Goal: Task Accomplishment & Management: Complete application form

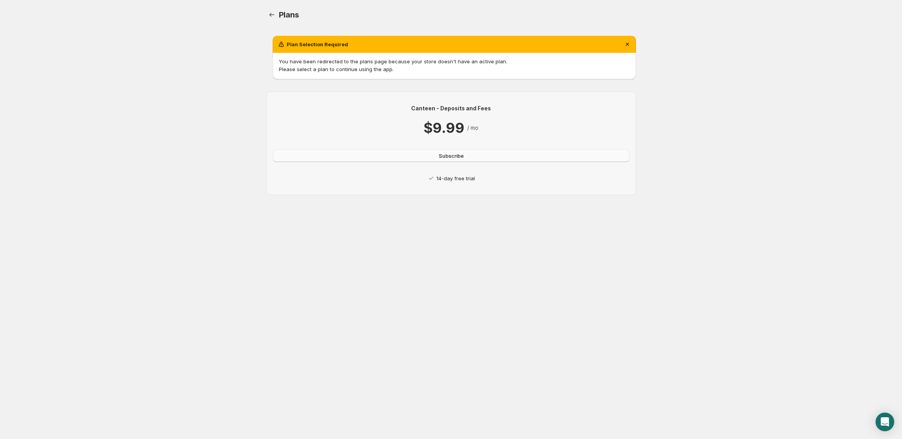
click at [365, 159] on button "Subscribe" at bounding box center [451, 156] width 356 height 12
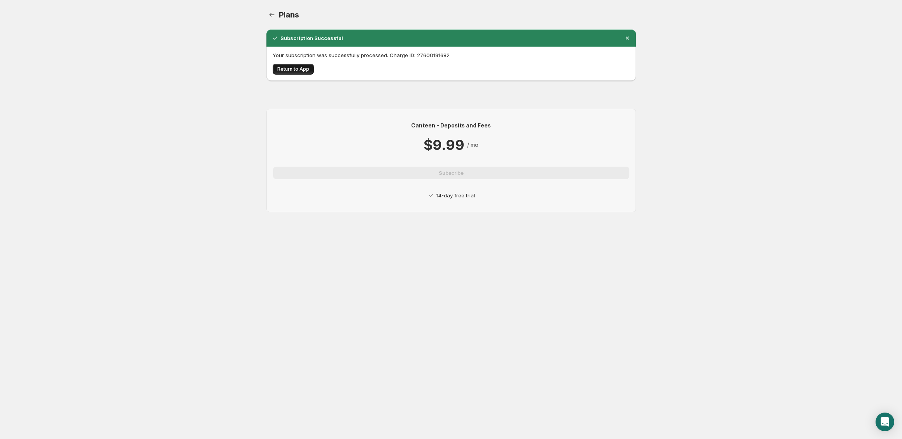
click at [299, 69] on span "Return to App" at bounding box center [293, 69] width 32 height 6
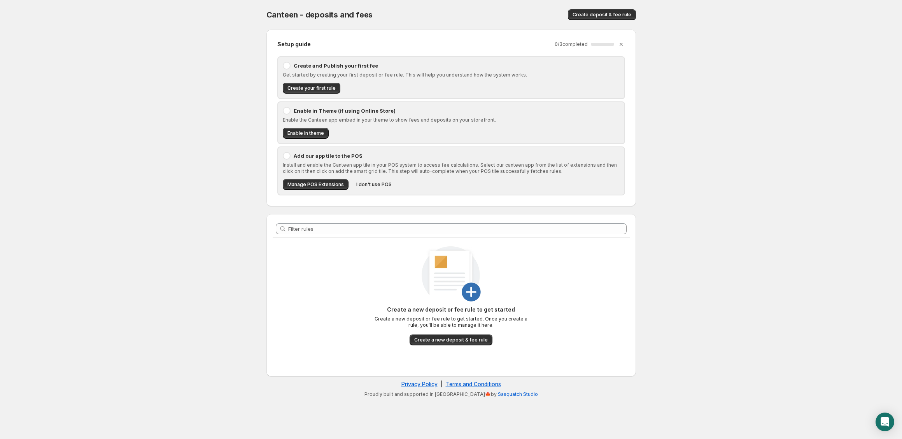
click at [289, 158] on div at bounding box center [287, 156] width 8 height 8
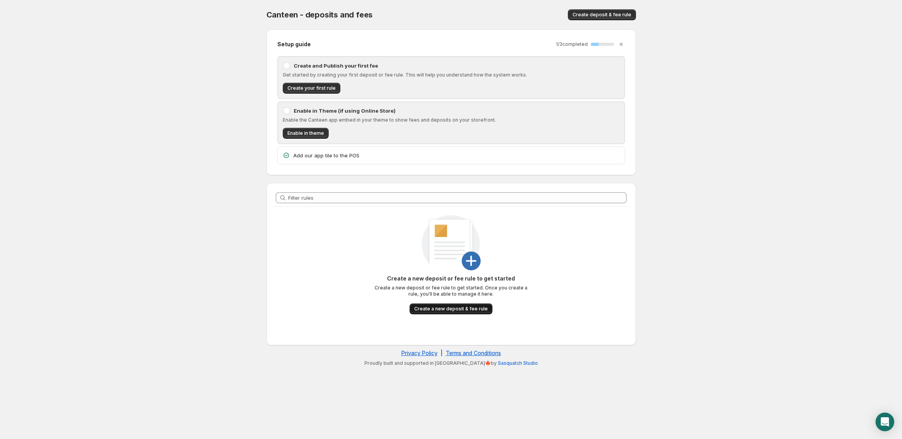
click at [465, 309] on span "Create a new deposit & fee rule" at bounding box center [450, 309] width 73 height 6
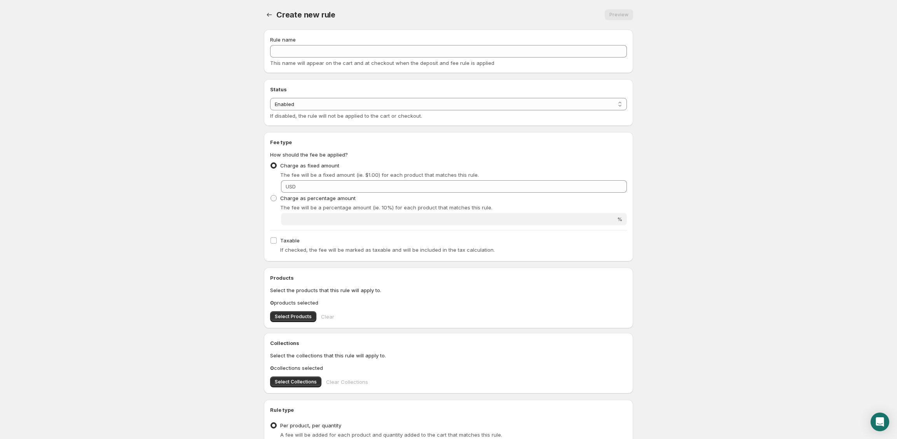
click at [340, 40] on div "Rule name" at bounding box center [448, 40] width 357 height 8
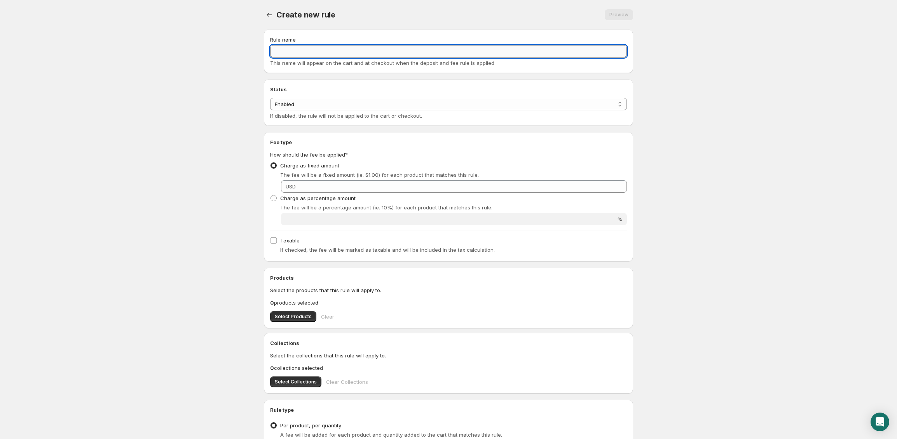
click at [337, 49] on input "Rule name" at bounding box center [448, 51] width 357 height 12
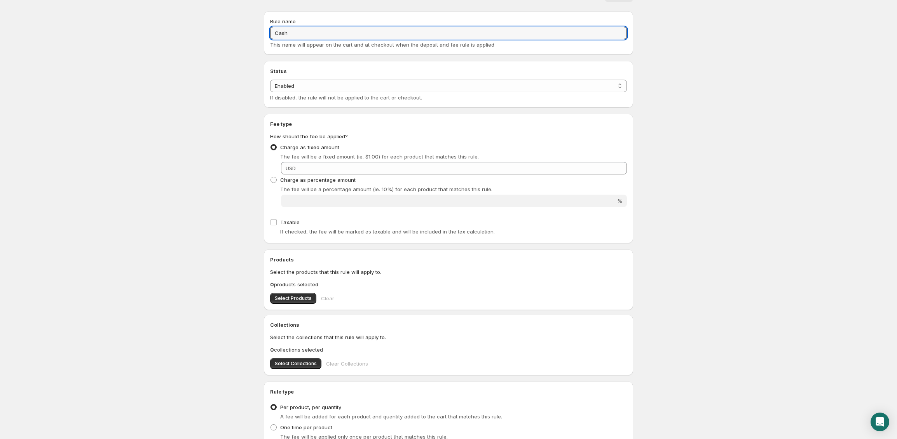
scroll to position [19, 0]
type input "Cash"
click at [282, 182] on span "Charge as percentage amount" at bounding box center [317, 179] width 75 height 8
click at [271, 177] on input "Charge as percentage amount" at bounding box center [271, 176] width 0 height 0
radio input "true"
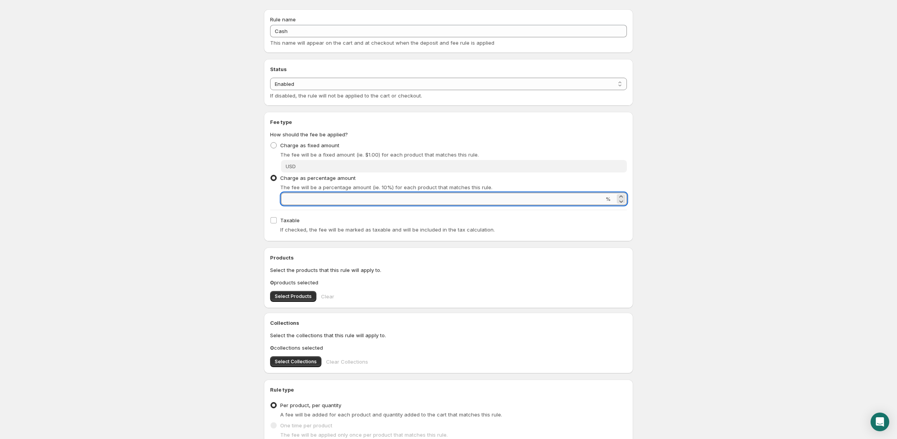
click at [334, 198] on input "Percentage amount" at bounding box center [442, 199] width 323 height 12
type input "0"
type input "3.75"
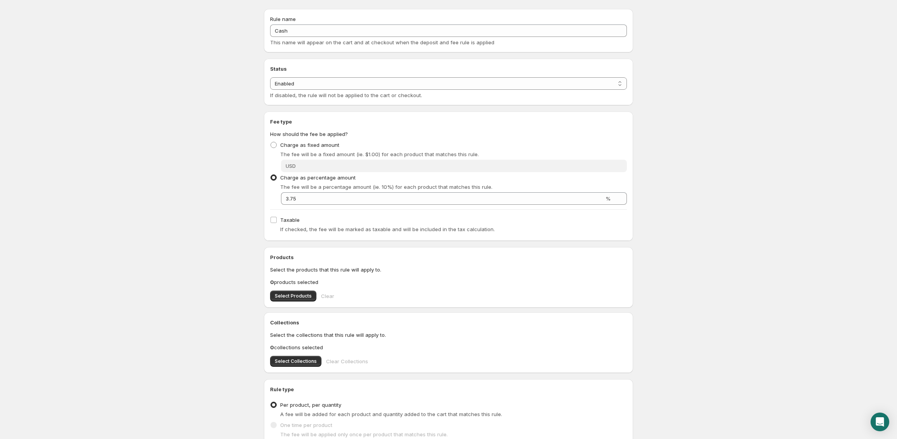
click at [308, 217] on div "Taxable If checked, the fee will be marked as taxable and will be included in t…" at bounding box center [448, 225] width 357 height 20
click at [273, 219] on input "Taxable" at bounding box center [274, 220] width 6 height 6
checkbox input "true"
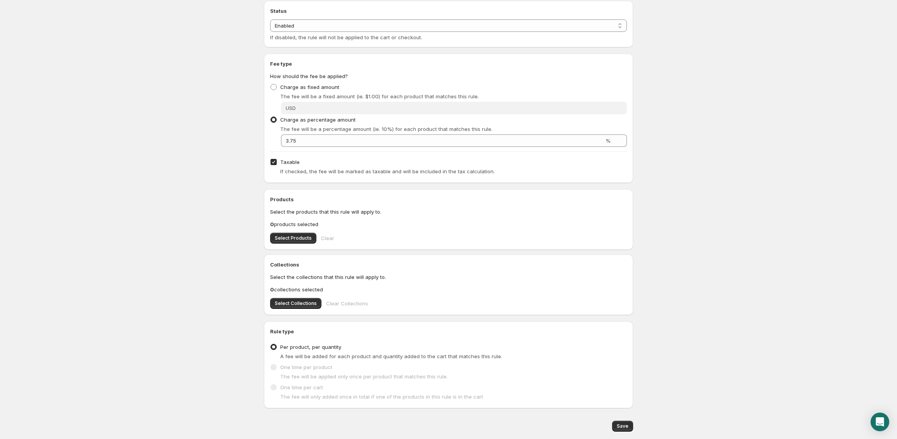
scroll to position [76, 0]
click at [304, 304] on span "Select Collections" at bounding box center [296, 306] width 42 height 6
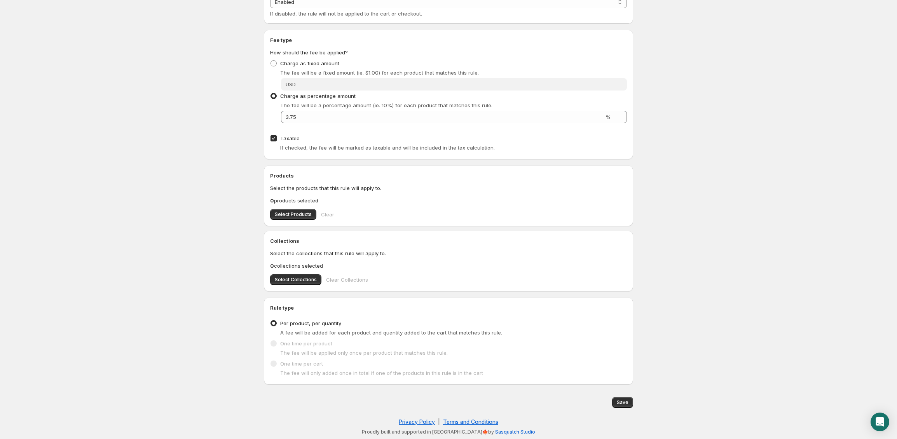
click at [276, 343] on span at bounding box center [274, 344] width 6 height 6
click at [274, 342] on span at bounding box center [274, 344] width 6 height 6
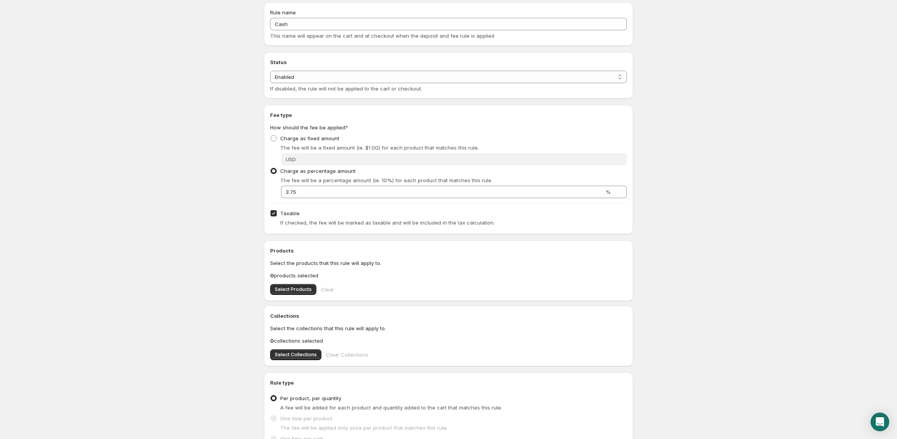
scroll to position [0, 0]
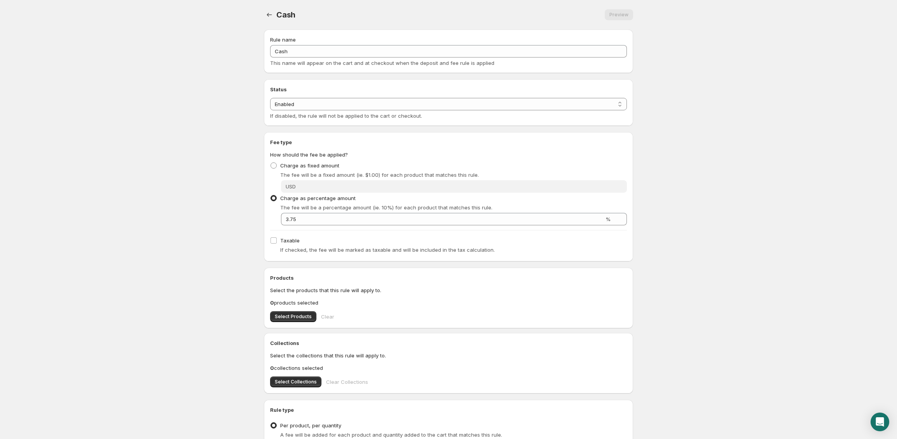
radio input "true"
checkbox input "false"
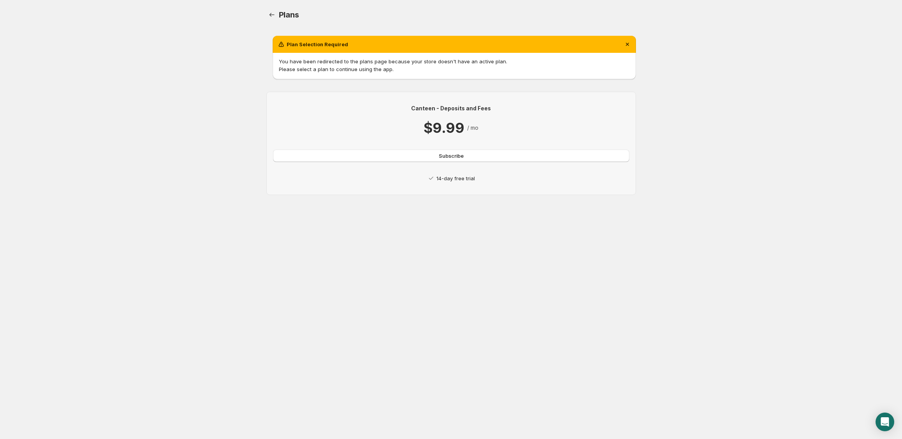
click at [395, 156] on button "Subscribe" at bounding box center [451, 156] width 356 height 12
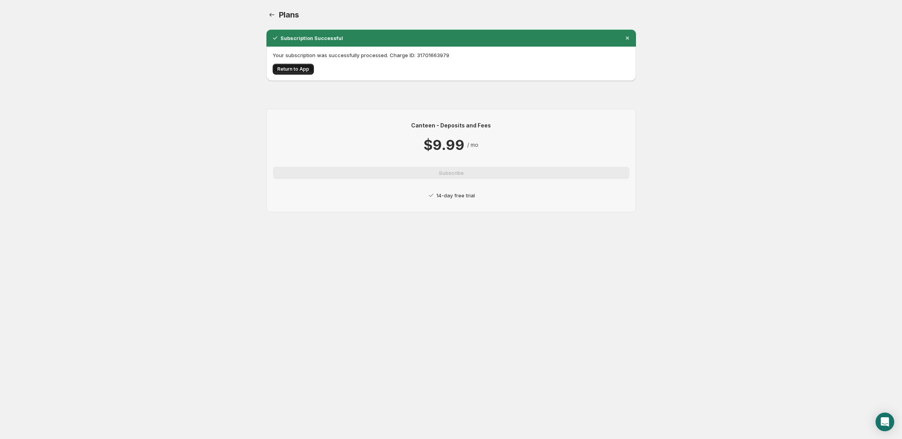
click at [297, 71] on span "Return to App" at bounding box center [293, 69] width 32 height 6
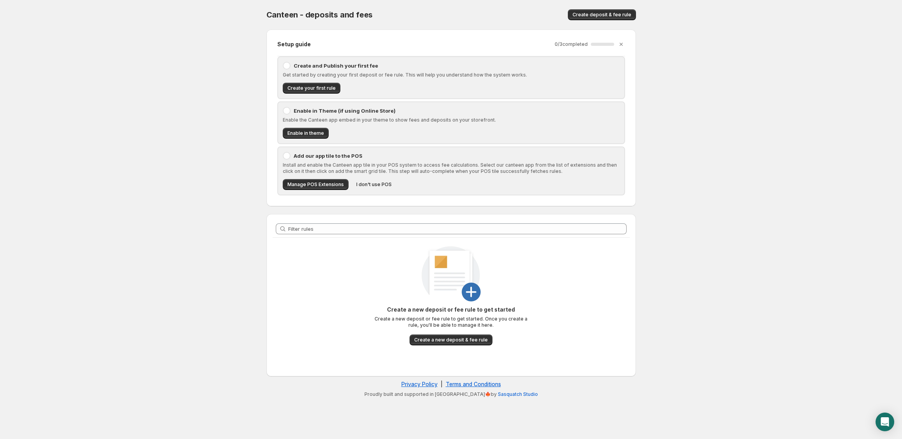
click at [283, 157] on div at bounding box center [287, 156] width 8 height 8
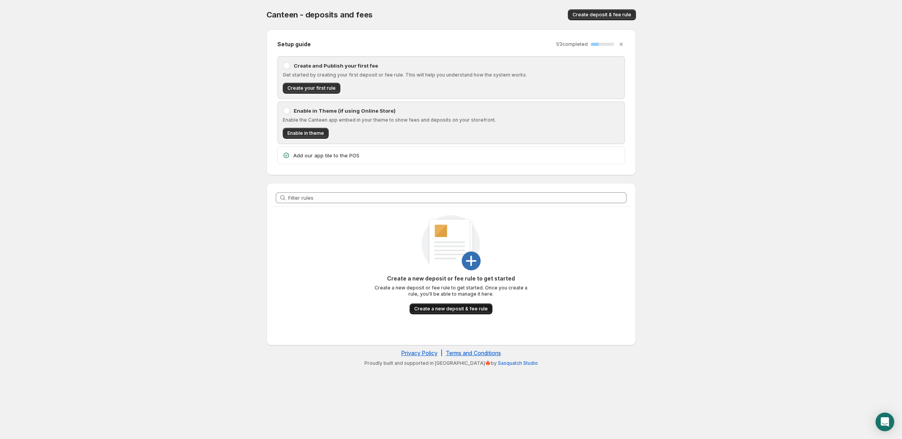
click at [444, 312] on button "Create a new deposit & fee rule" at bounding box center [450, 309] width 83 height 11
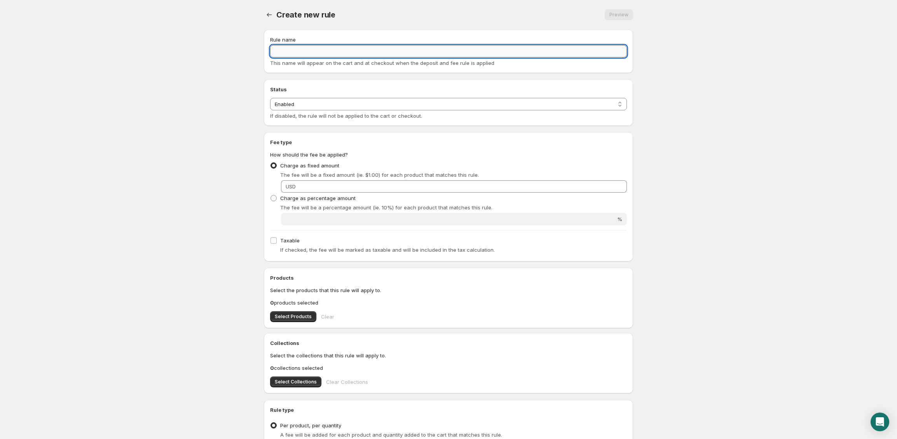
click at [300, 51] on input "Rule name" at bounding box center [448, 51] width 357 height 12
type input "Cash Discount"
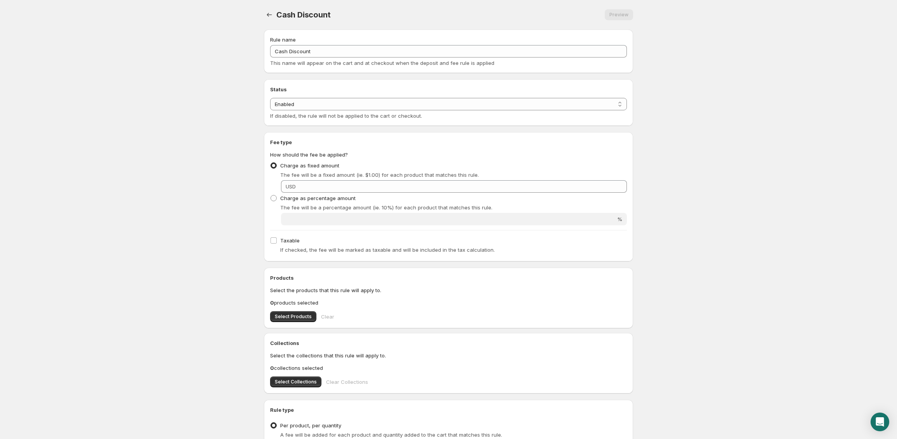
click at [302, 97] on div "Status Status Enabled Disabled Enabled If disabled, the rule will not be applie…" at bounding box center [448, 103] width 357 height 34
click at [269, 199] on div "Fee type How should the fee be applied? Charge as fixed amount The fee will be …" at bounding box center [448, 196] width 369 height 129
click at [273, 199] on span at bounding box center [274, 198] width 6 height 6
click at [271, 196] on input "Charge as percentage amount" at bounding box center [271, 195] width 0 height 0
radio input "true"
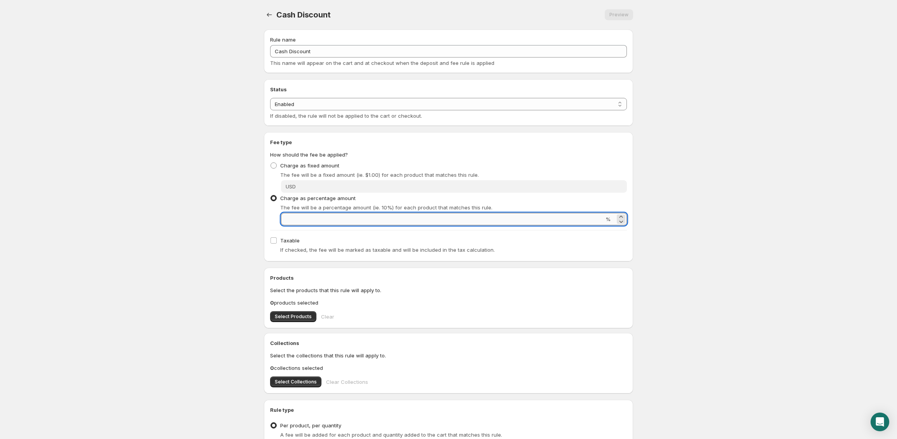
click at [322, 219] on input "Percentage amount" at bounding box center [442, 219] width 323 height 12
type input "3.75"
click at [303, 245] on div "Taxable If checked, the fee will be marked as taxable and will be included in t…" at bounding box center [448, 245] width 357 height 20
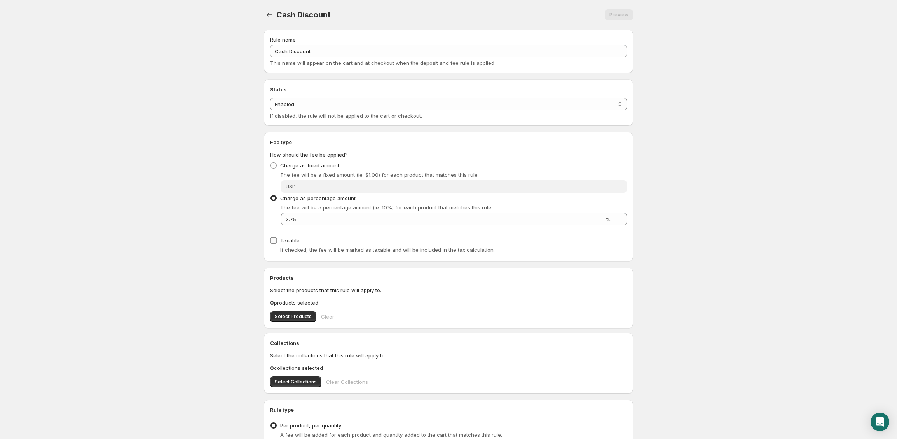
click at [282, 240] on span "Taxable" at bounding box center [289, 241] width 19 height 6
click at [277, 240] on input "Taxable" at bounding box center [274, 241] width 6 height 6
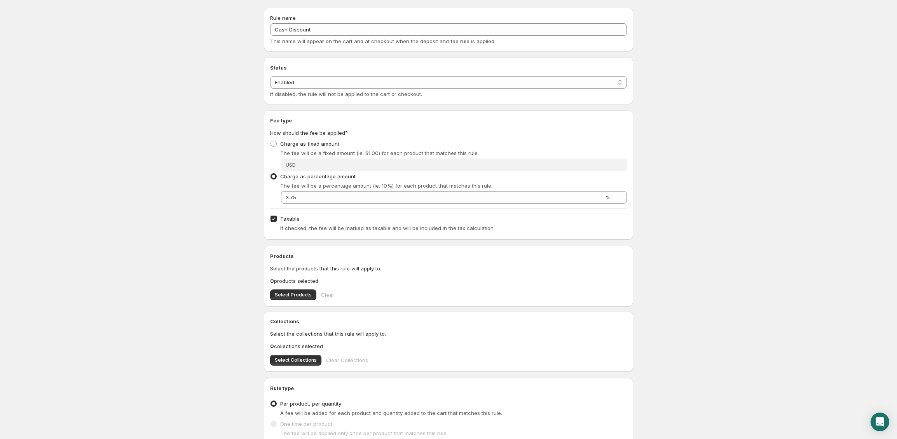
scroll to position [26, 0]
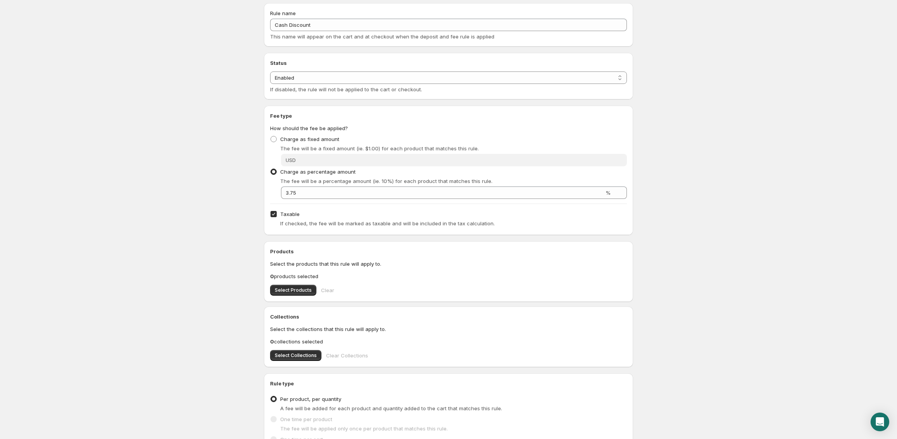
click at [292, 217] on span "Taxable" at bounding box center [289, 214] width 19 height 8
click at [277, 217] on input "Taxable" at bounding box center [274, 214] width 6 height 6
checkbox input "false"
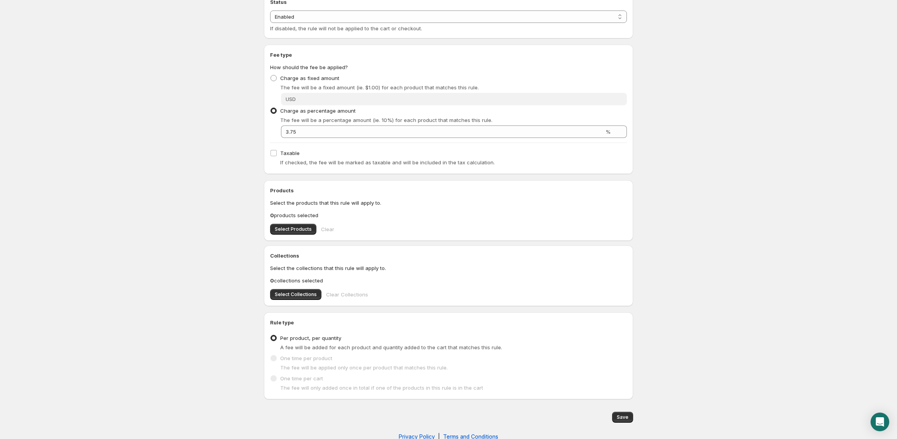
scroll to position [88, 0]
click at [297, 302] on div "Collections Select the collections that this rule will apply to. 0 collections …" at bounding box center [448, 275] width 369 height 61
click at [297, 298] on button "Select Collections" at bounding box center [295, 294] width 51 height 11
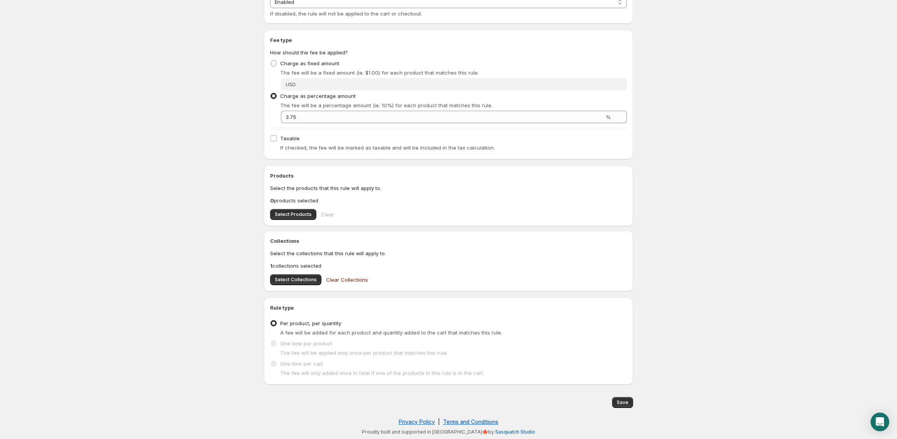
click at [274, 335] on div "A fee will be added for each product and quantity added to the cart that matche…" at bounding box center [448, 333] width 357 height 8
click at [274, 341] on span at bounding box center [274, 344] width 6 height 6
click at [623, 401] on span "Save" at bounding box center [623, 403] width 12 height 6
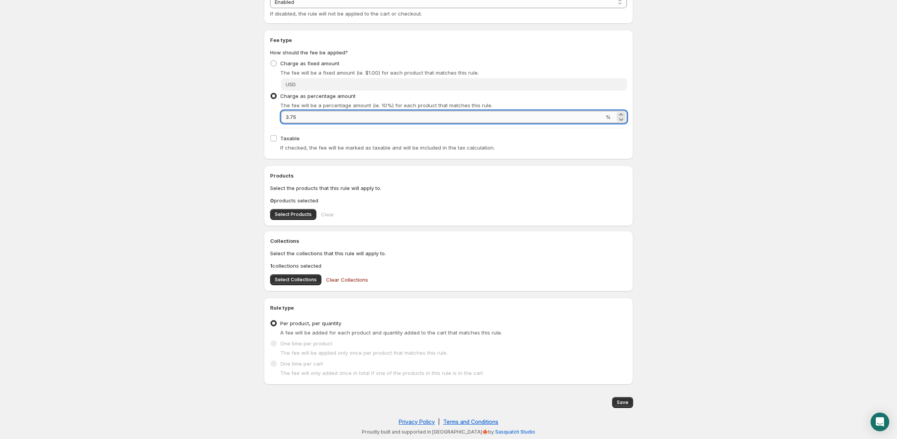
click at [318, 116] on input "3.75" at bounding box center [442, 117] width 323 height 12
type input "3"
click at [624, 405] on span "Save" at bounding box center [623, 403] width 12 height 6
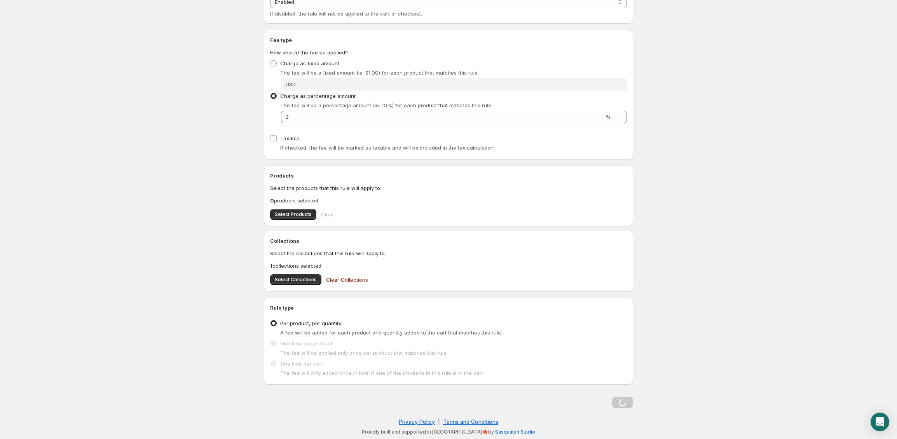
scroll to position [0, 0]
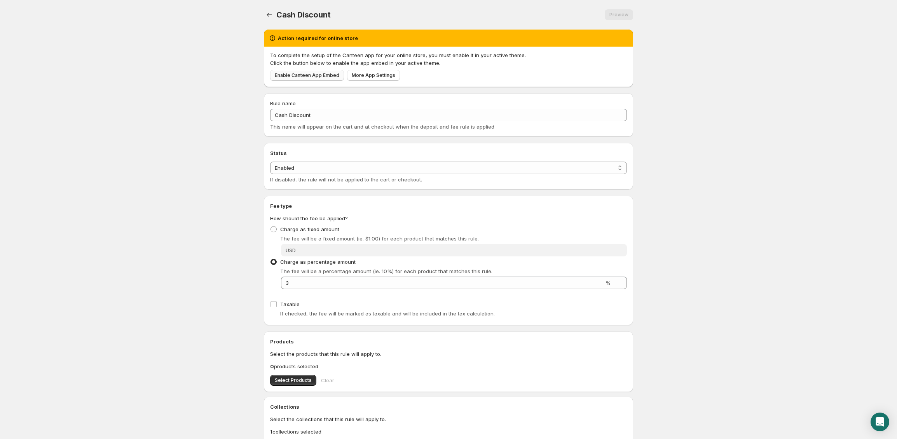
click at [323, 75] on span "Enable Canteen App Embed" at bounding box center [307, 75] width 65 height 6
click at [275, 16] on div at bounding box center [270, 14] width 12 height 11
click at [269, 16] on icon "Settings" at bounding box center [270, 15] width 8 height 8
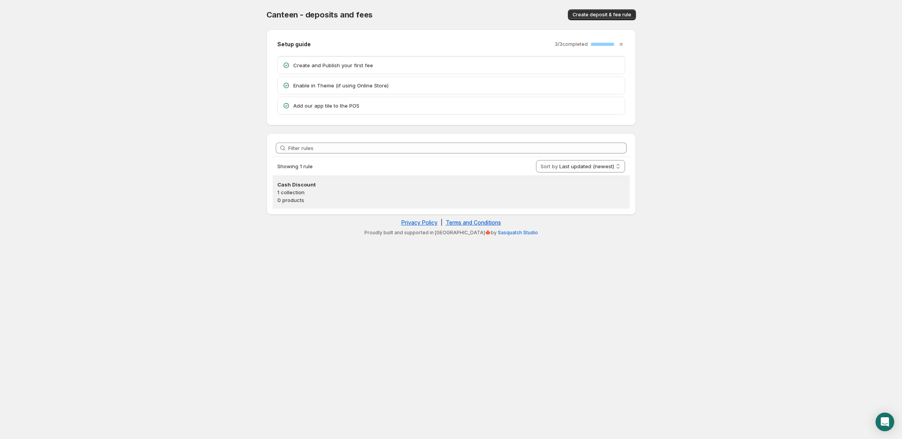
click at [333, 190] on p "1 collection" at bounding box center [451, 193] width 348 height 8
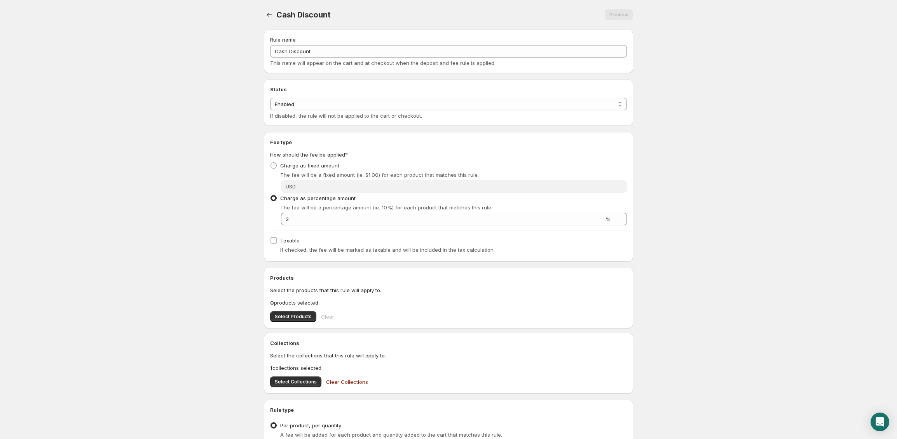
click at [272, 8] on div "Cash Discount. This page is ready Cash Discount Preview More actions Preview" at bounding box center [448, 15] width 369 height 30
click at [272, 12] on icon "Settings" at bounding box center [270, 15] width 8 height 8
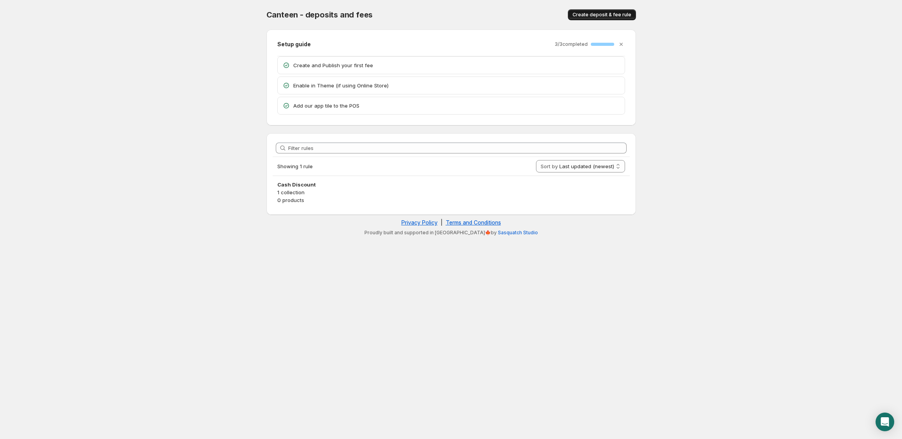
click at [599, 9] on div "Canteen - deposits and fees. This page is ready Canteen - deposits and fees Cre…" at bounding box center [450, 15] width 369 height 30
click at [599, 13] on span "Create deposit & fee rule" at bounding box center [601, 15] width 59 height 6
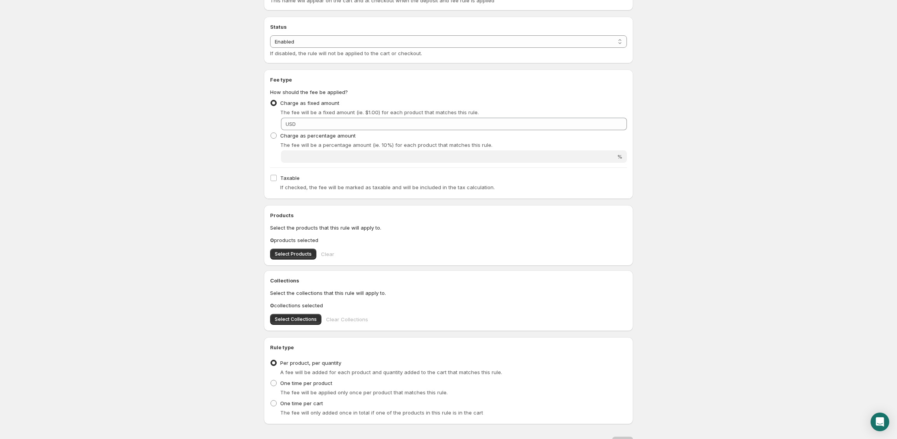
scroll to position [56, 0]
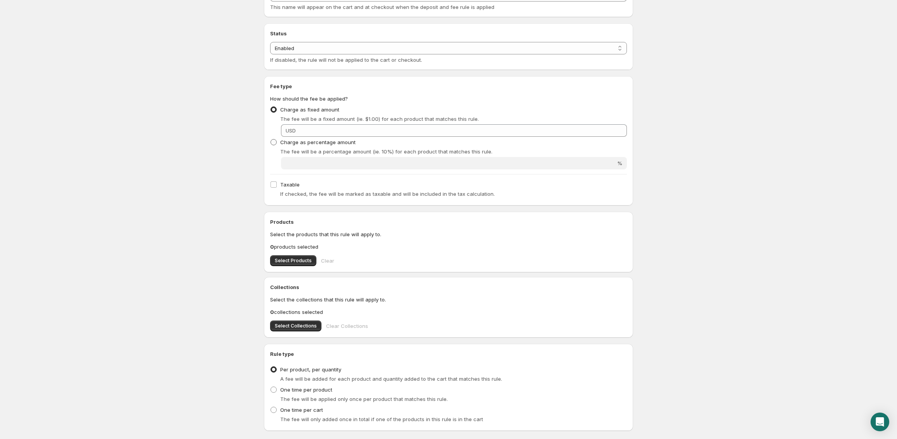
click at [280, 143] on label "Charge as percentage amount" at bounding box center [313, 142] width 86 height 11
click at [271, 140] on input "Charge as percentage amount" at bounding box center [271, 139] width 0 height 0
radio input "true"
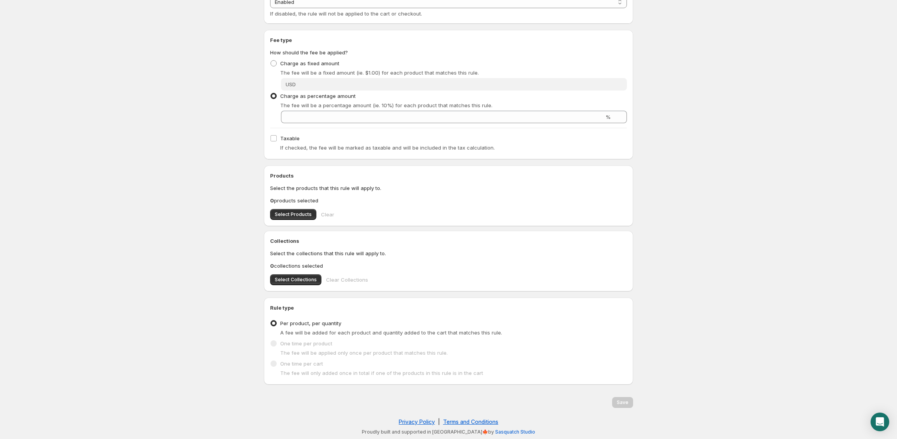
scroll to position [0, 0]
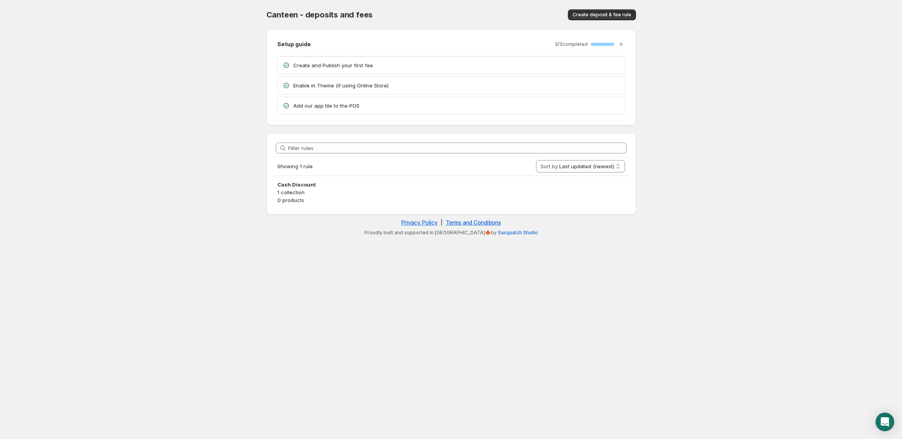
click at [341, 67] on p "Create and Publish your first fee" at bounding box center [456, 65] width 327 height 8
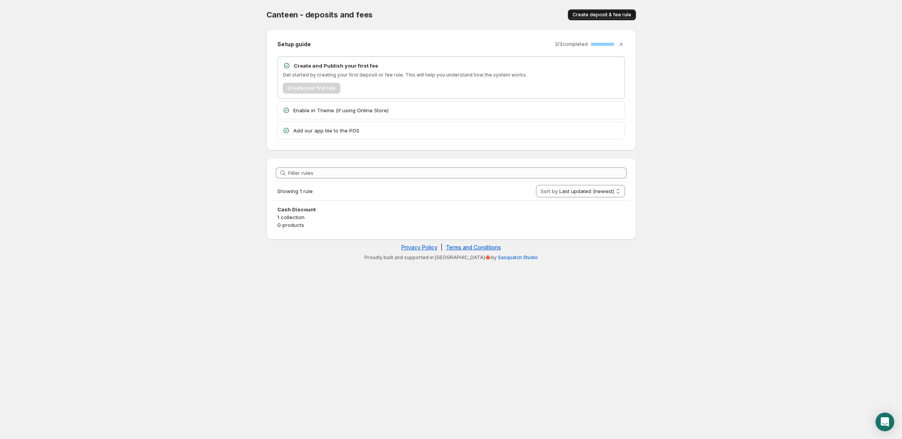
click at [595, 17] on span "Create deposit & fee rule" at bounding box center [601, 15] width 59 height 6
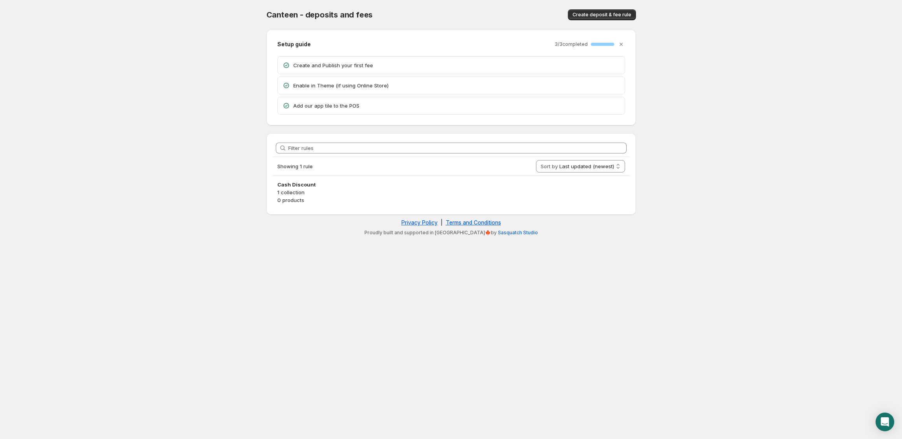
click at [367, 209] on div "Filter rules Showing 1 rule Sort by Last updated (newest) Last updated (oldest)…" at bounding box center [450, 174] width 369 height 82
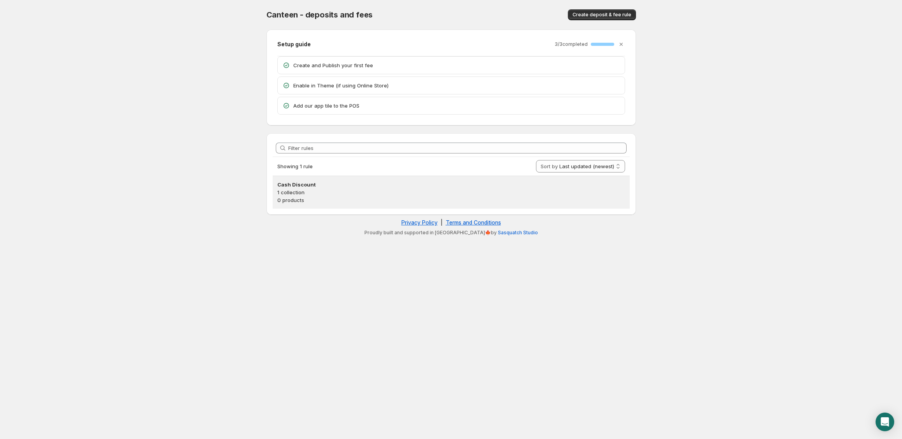
click at [373, 197] on p "0 products" at bounding box center [451, 200] width 348 height 8
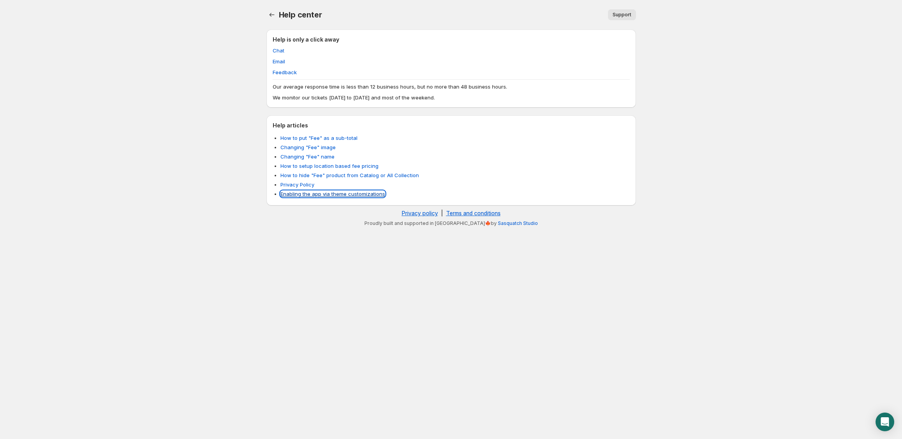
click at [292, 191] on link "Enabling the app via theme customizations" at bounding box center [332, 194] width 105 height 6
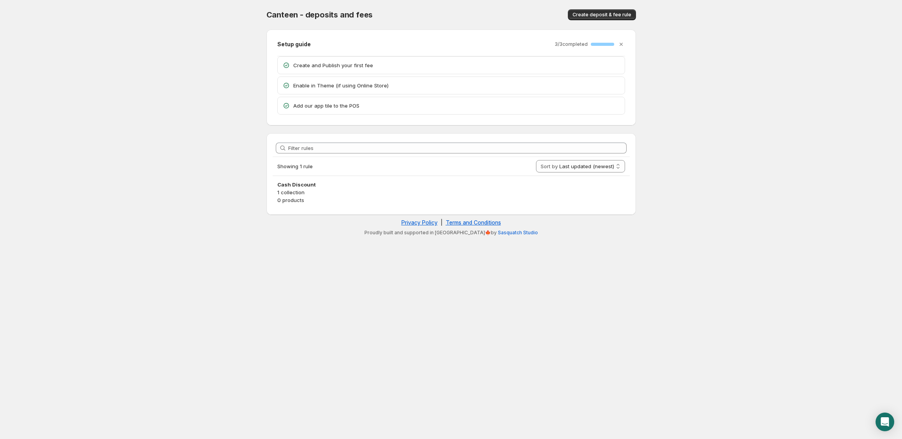
click at [318, 108] on p "Add our app tile to the POS" at bounding box center [456, 106] width 327 height 8
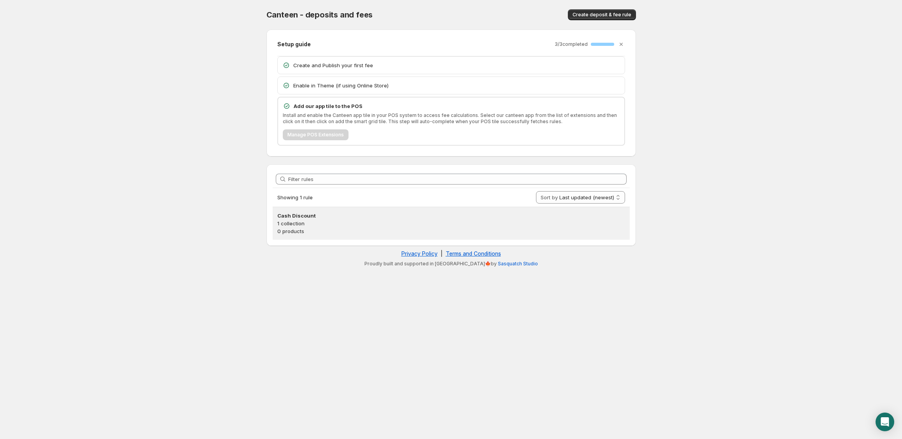
click at [283, 212] on div "Cash Discount 1 collection 0 products" at bounding box center [451, 223] width 357 height 33
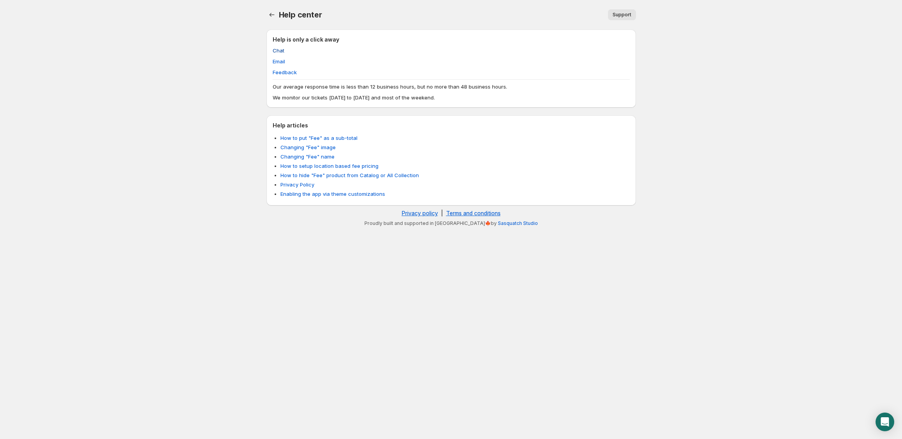
click at [280, 52] on span "Chat" at bounding box center [279, 51] width 12 height 8
click at [881, 424] on icon "Open Intercom Messenger" at bounding box center [884, 422] width 9 height 10
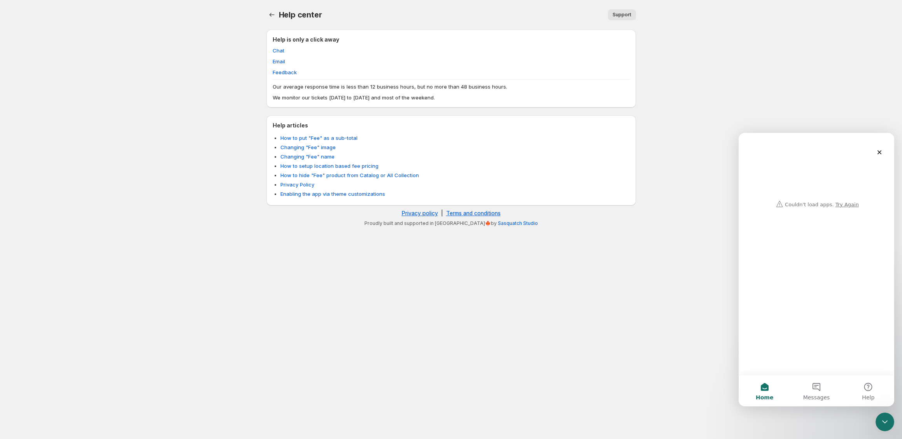
click at [844, 207] on div "Intercom messenger" at bounding box center [816, 172] width 140 height 79
click at [843, 206] on div "Intercom messenger" at bounding box center [816, 172] width 140 height 79
click at [840, 201] on div "Intercom messenger" at bounding box center [816, 172] width 140 height 79
click at [810, 386] on button "Messages" at bounding box center [816, 391] width 52 height 31
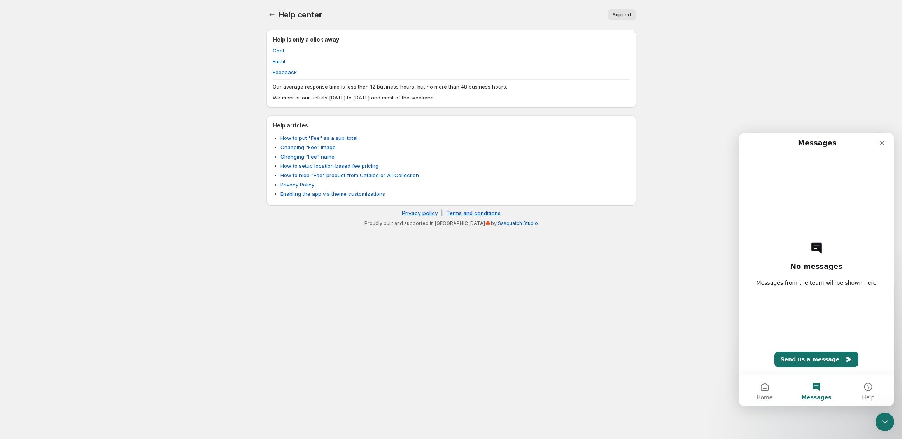
click at [813, 368] on div "No messages Messages from the team will be shown here Send us a message" at bounding box center [816, 265] width 128 height 222
click at [813, 364] on button "Send us a message" at bounding box center [816, 360] width 84 height 16
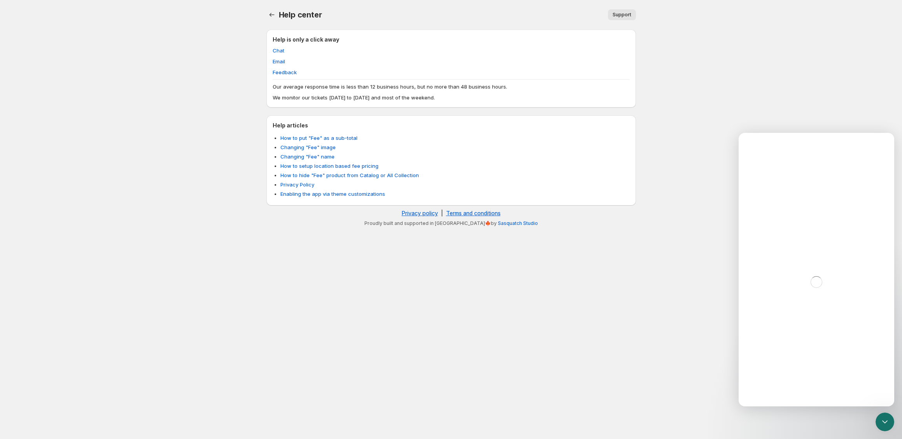
click at [339, 104] on div "Help is only a click away Chat Email Feedback Our average response time is less…" at bounding box center [450, 69] width 369 height 78
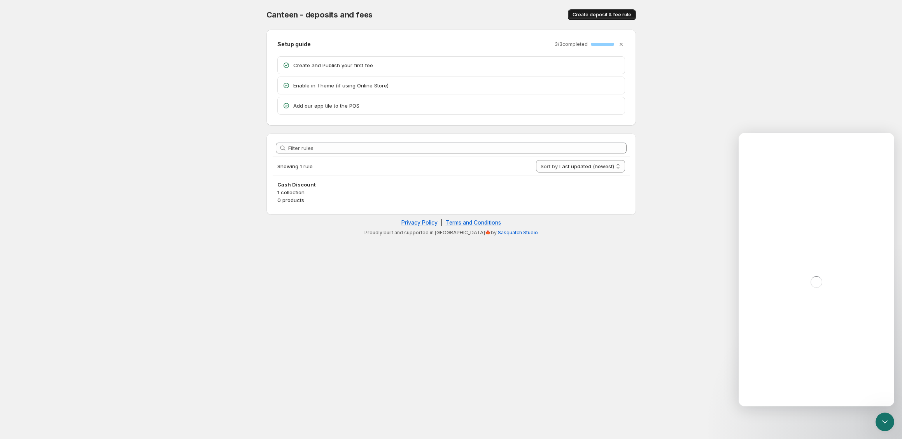
click at [613, 14] on span "Create deposit & fee rule" at bounding box center [601, 15] width 59 height 6
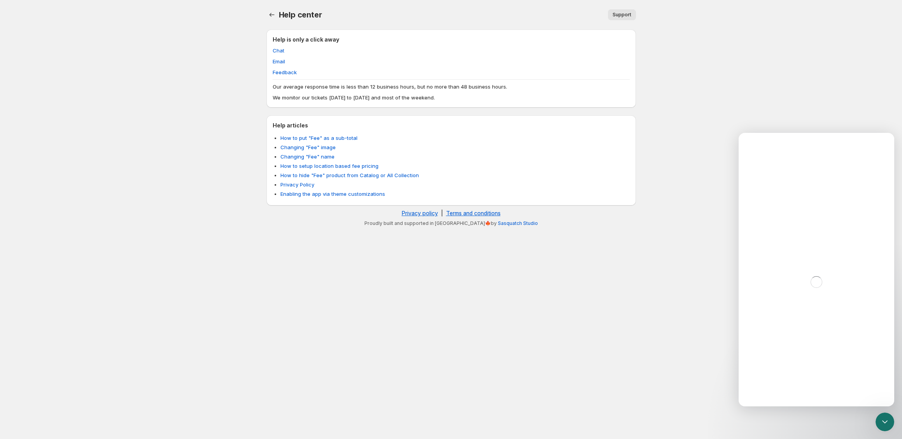
click at [282, 65] on ul "Chat Email Feedback" at bounding box center [451, 62] width 357 height 30
click at [426, 212] on link "Privacy policy" at bounding box center [420, 213] width 36 height 7
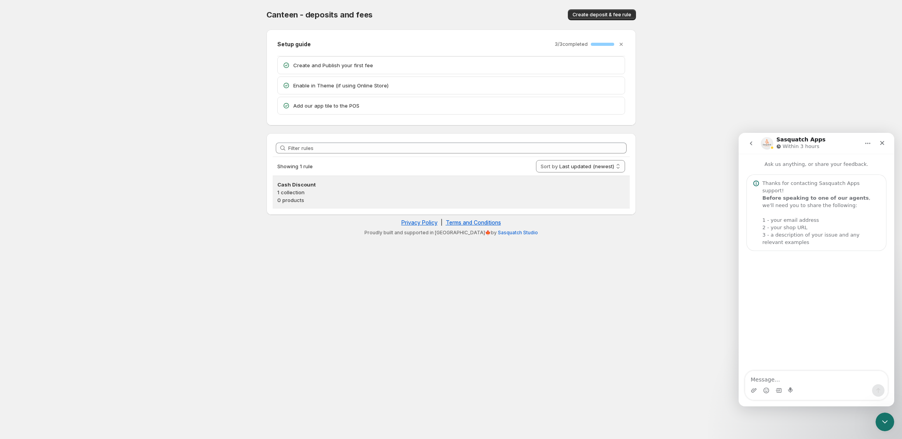
click at [396, 201] on p "0 products" at bounding box center [451, 200] width 348 height 8
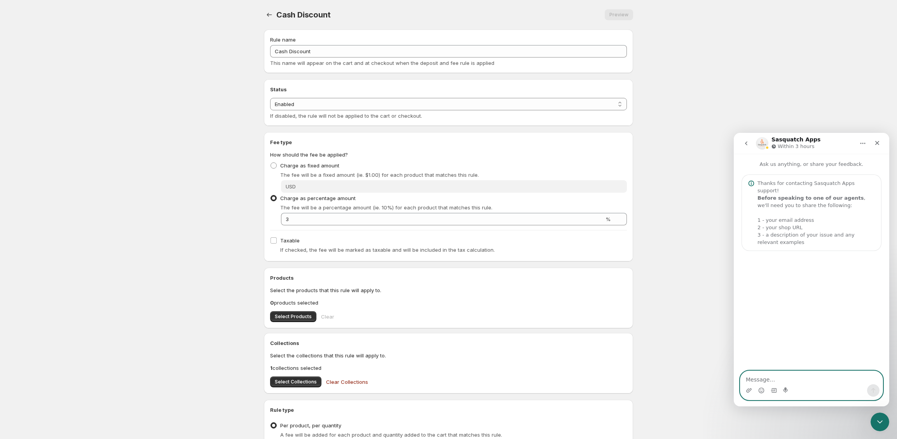
click at [768, 381] on textarea "Message…" at bounding box center [812, 377] width 142 height 13
drag, startPoint x: 793, startPoint y: 375, endPoint x: 794, endPoint y: 387, distance: 12.1
click at [793, 375] on textarea "Hi Team, [EMAIL_ADDRESS][DOMAIN_NAME]" at bounding box center [812, 370] width 142 height 29
click at [792, 383] on textarea "Hi Team, mark@iceesocial.com" at bounding box center [812, 370] width 142 height 29
paste textarea "https://admin.shopify.com/store/vwjswi-be"
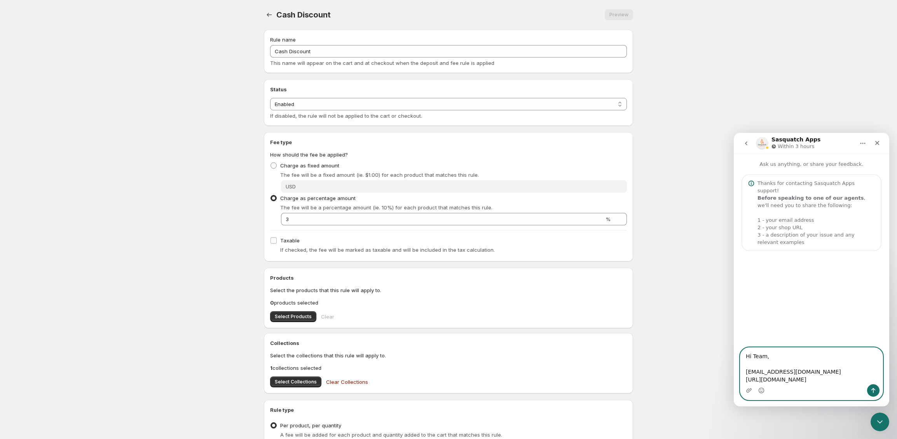
drag, startPoint x: 827, startPoint y: 380, endPoint x: 691, endPoint y: 379, distance: 136.9
click at [734, 379] on html "Sasquatch Apps Within 3 hours Ask us anything, or share your feedback. Thanks f…" at bounding box center [812, 270] width 156 height 274
click at [792, 383] on textarea "Hi Team, mark@iceesocial.com vwjswi-be" at bounding box center [812, 366] width 142 height 37
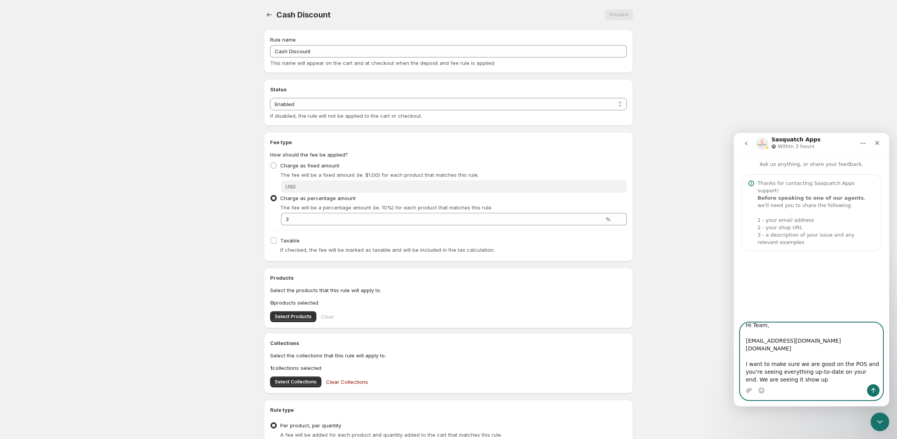
click at [826, 382] on textarea "Hi Team, mark@iceesocial.com vwjswi-be.myshopify.com I want to make sure we are…" at bounding box center [812, 353] width 142 height 61
type textarea "Hi Team, mark@iceesocial.com vwjswi-be.myshopify.com I want to make sure we are…"
click at [747, 390] on icon "Upload attachment" at bounding box center [749, 390] width 5 height 4
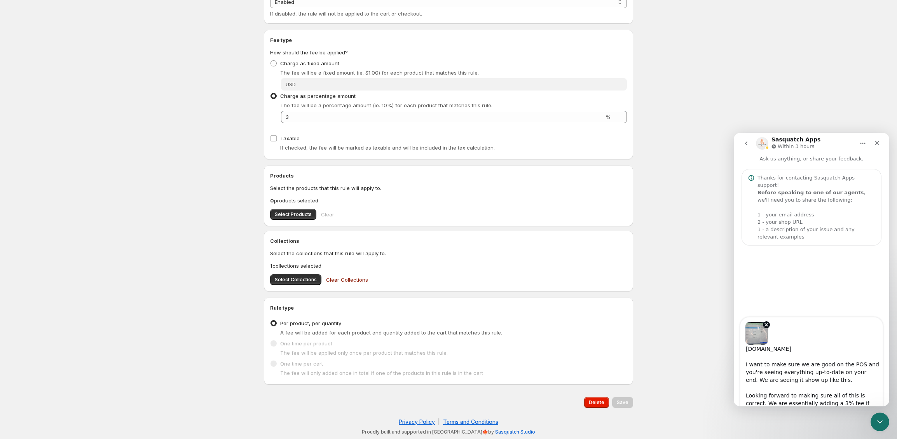
scroll to position [36, 0]
type textarea "Hi Team, [EMAIL_ADDRESS][DOMAIN_NAME] [DOMAIN_NAME] I want to make sure we are …"
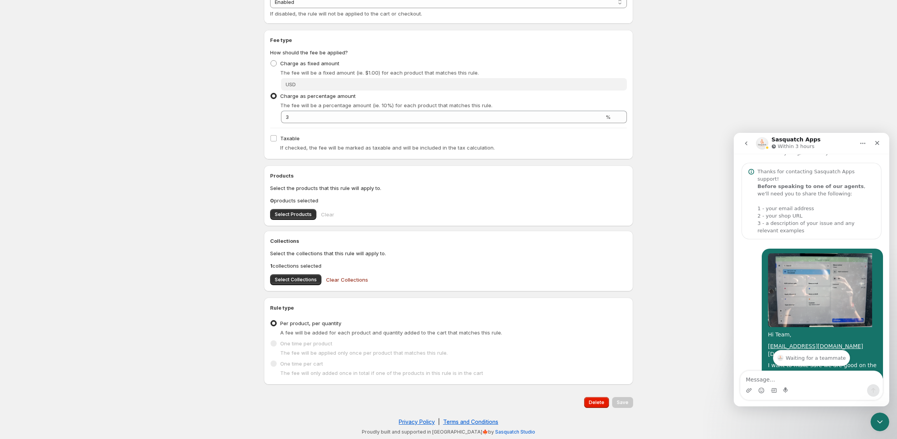
scroll to position [94, 0]
